Goal: Task Accomplishment & Management: Manage account settings

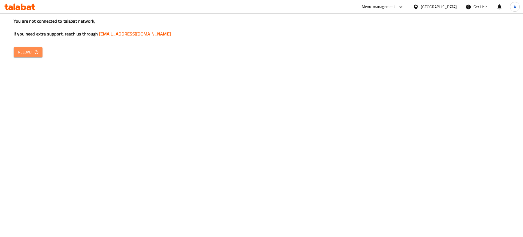
click at [33, 54] on span "Reload" at bounding box center [28, 52] width 20 height 7
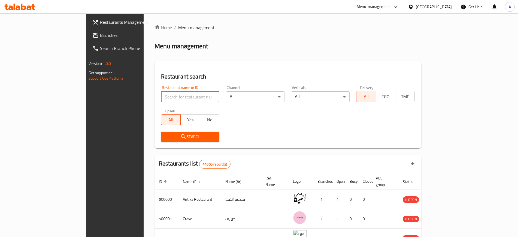
click at [180, 93] on input "search" at bounding box center [190, 96] width 59 height 11
type input "507285"
click button "Search" at bounding box center [190, 137] width 59 height 10
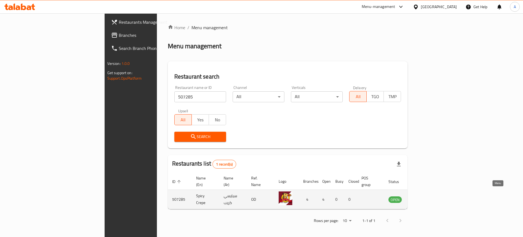
click at [423, 198] on icon "enhanced table" at bounding box center [422, 199] width 2 height 2
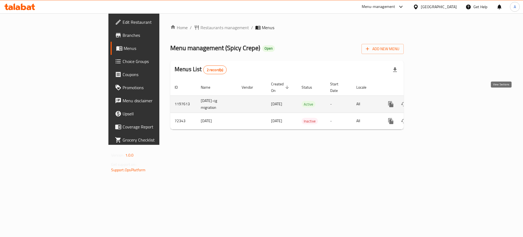
click at [434, 101] on icon "enhanced table" at bounding box center [430, 104] width 7 height 7
